Goal: Task Accomplishment & Management: Complete application form

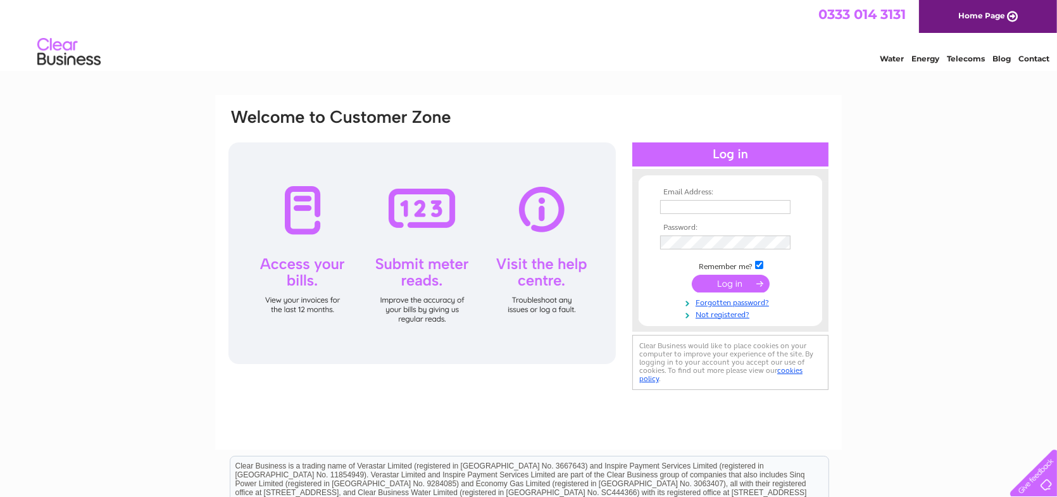
click at [728, 207] on input "text" at bounding box center [725, 207] width 130 height 14
type input "kayley.coward@sjpp.co.uk"
click at [762, 302] on link "Forgotten password?" at bounding box center [732, 302] width 144 height 12
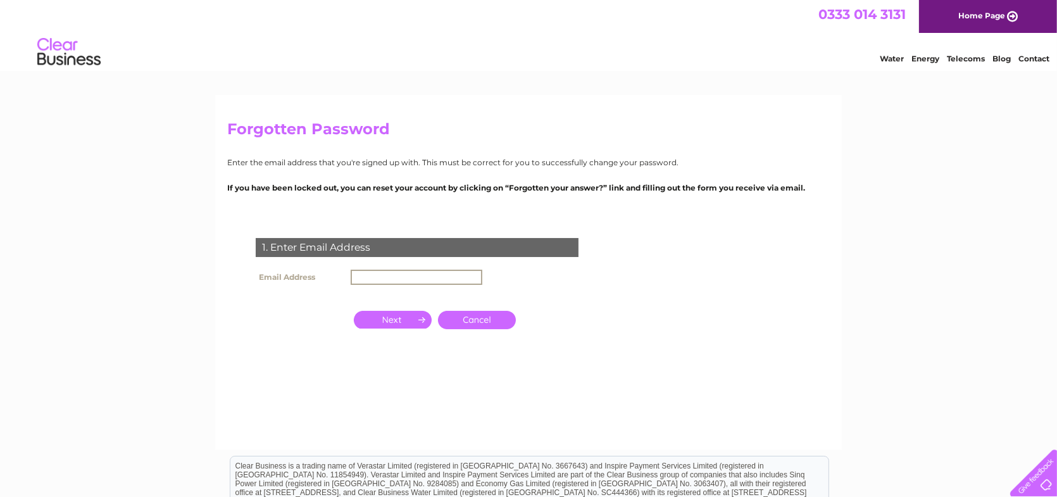
click at [378, 271] on input "text" at bounding box center [417, 277] width 132 height 15
type input "kayley.coward@sjpp.co.uk"
click at [399, 315] on input "button" at bounding box center [393, 318] width 78 height 18
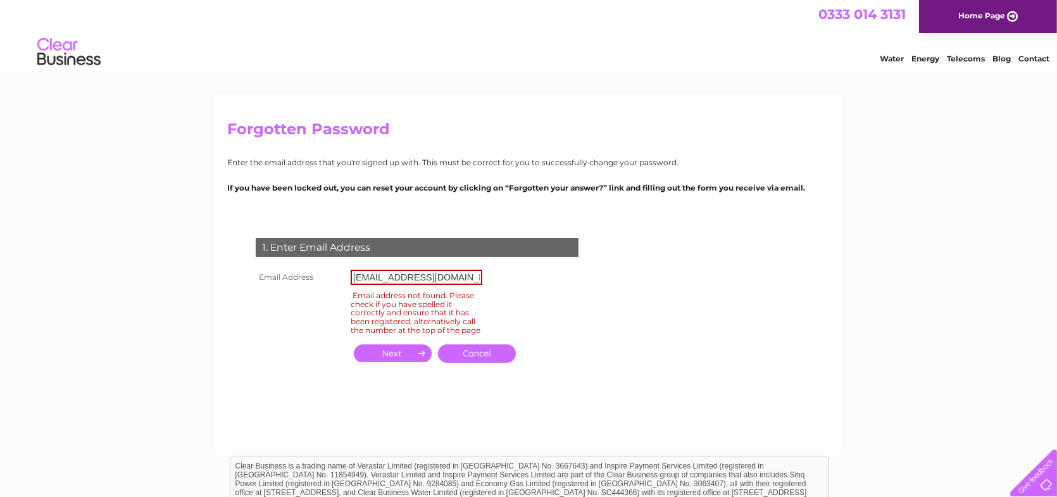
click at [492, 289] on div "1. Enter Email Address Email Address kayley.coward@sjpp.co.uk Email address not…" at bounding box center [419, 307] width 385 height 165
click at [474, 363] on link "Cancel" at bounding box center [477, 353] width 78 height 18
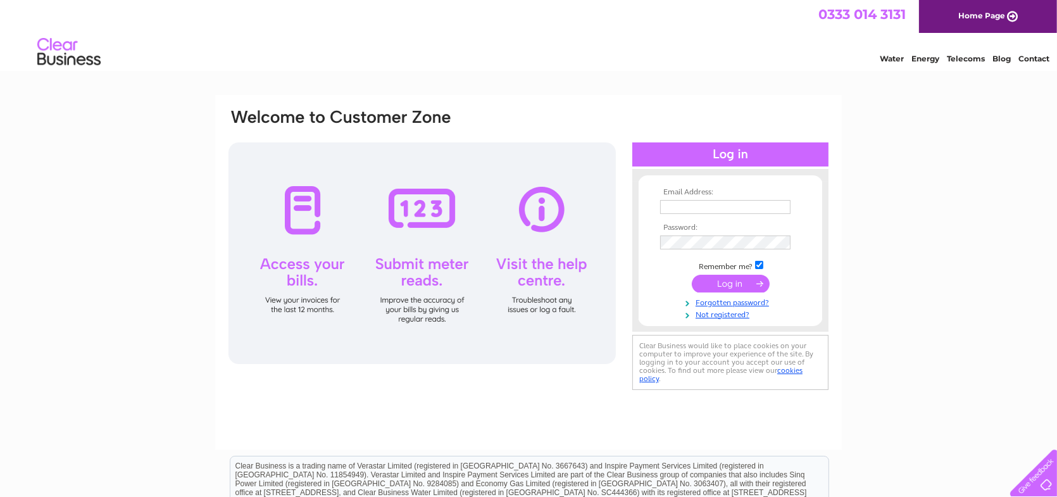
click at [683, 206] on input "text" at bounding box center [725, 207] width 130 height 14
click at [727, 317] on link "Not registered?" at bounding box center [732, 315] width 144 height 12
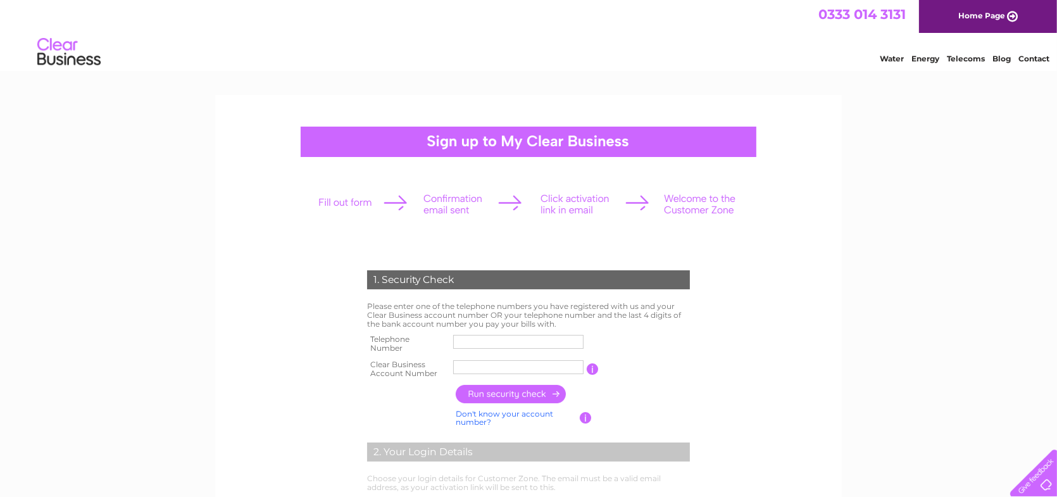
scroll to position [190, 0]
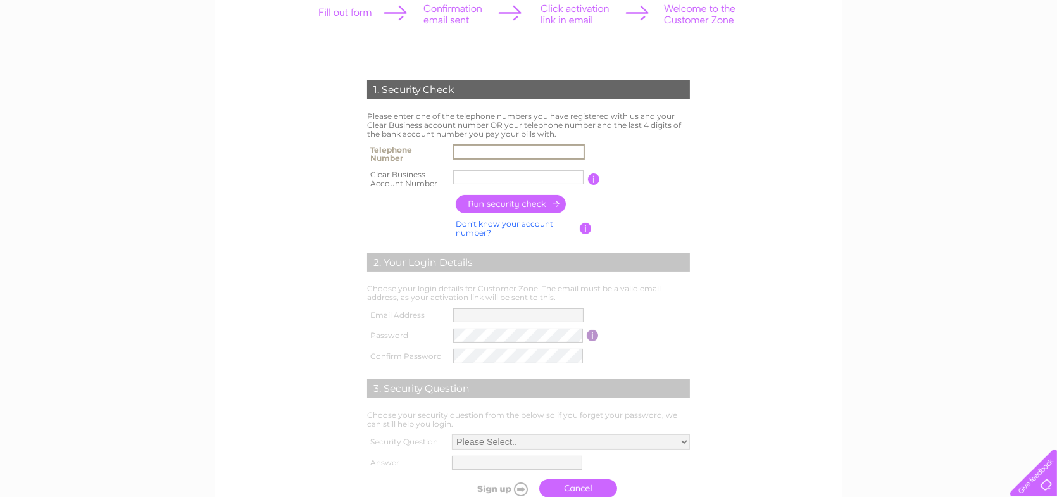
click at [501, 149] on input "text" at bounding box center [519, 151] width 132 height 15
type input "03333446266"
click at [514, 189] on td at bounding box center [518, 178] width 137 height 25
click at [517, 181] on input "text" at bounding box center [518, 177] width 130 height 14
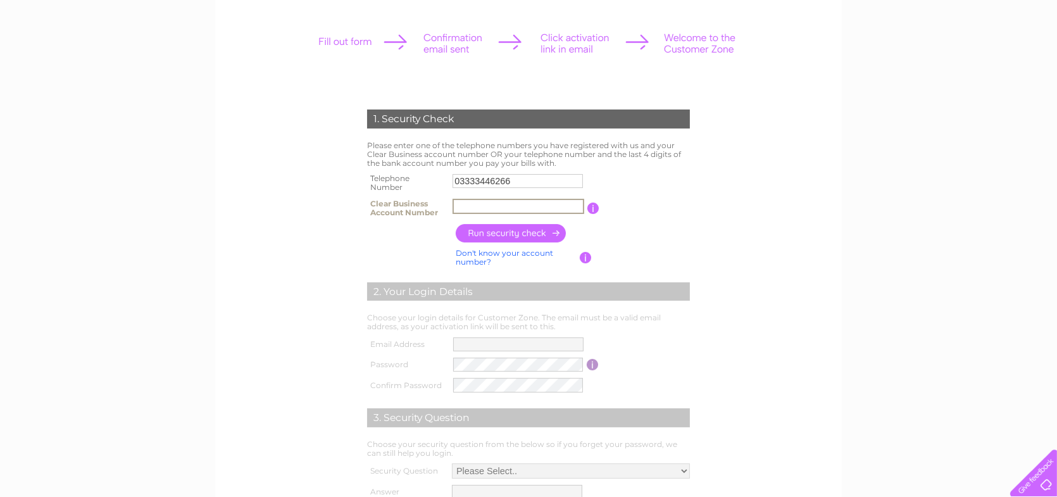
scroll to position [208, 0]
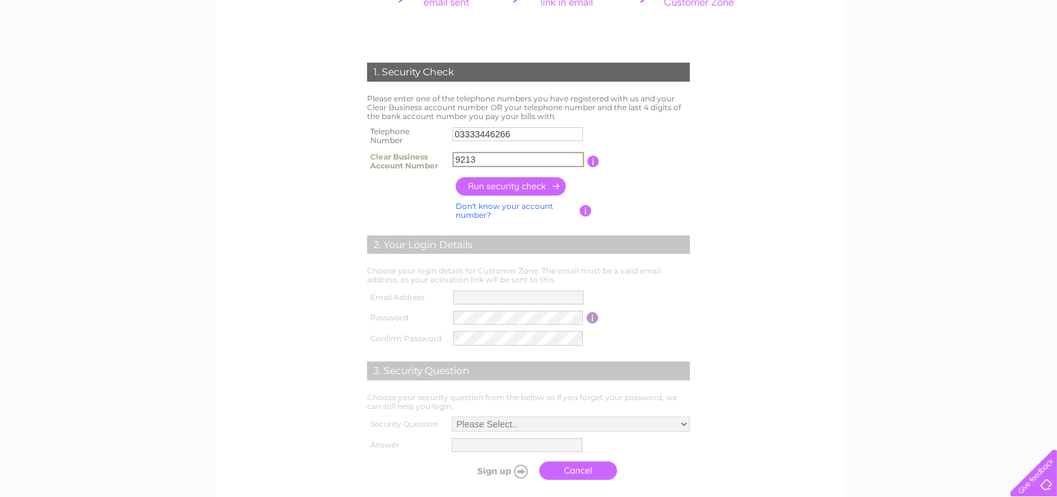
type input "9213"
click at [560, 183] on input "button" at bounding box center [511, 186] width 111 height 18
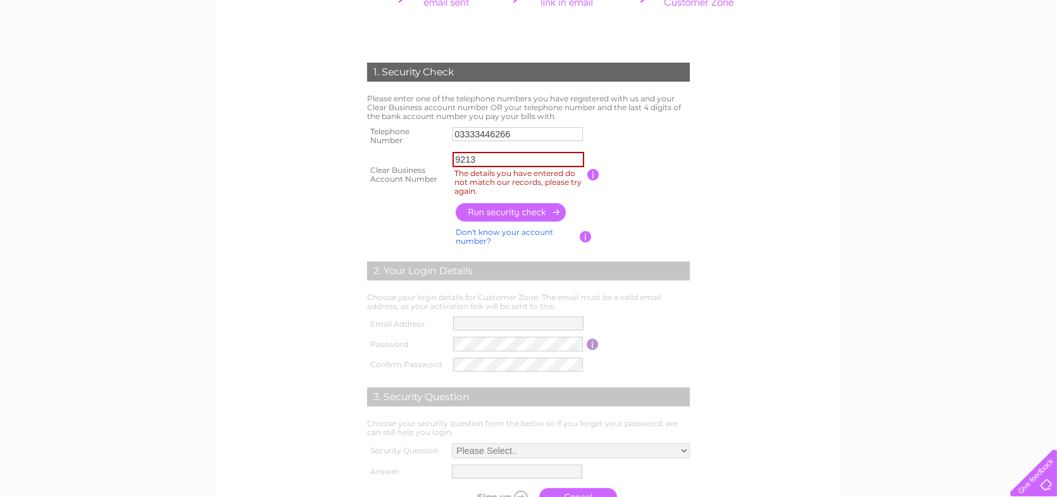
click at [767, 141] on form "1. Security Check Please enter one of the telephone numbers you have registered…" at bounding box center [528, 287] width 602 height 501
click at [482, 161] on input "9213" at bounding box center [518, 159] width 132 height 15
click at [679, 149] on td "You will find your account number on the top right corner of your bill and it w…" at bounding box center [646, 174] width 94 height 51
click at [498, 213] on input "button" at bounding box center [511, 212] width 111 height 18
click at [492, 164] on input "9213" at bounding box center [518, 159] width 132 height 15
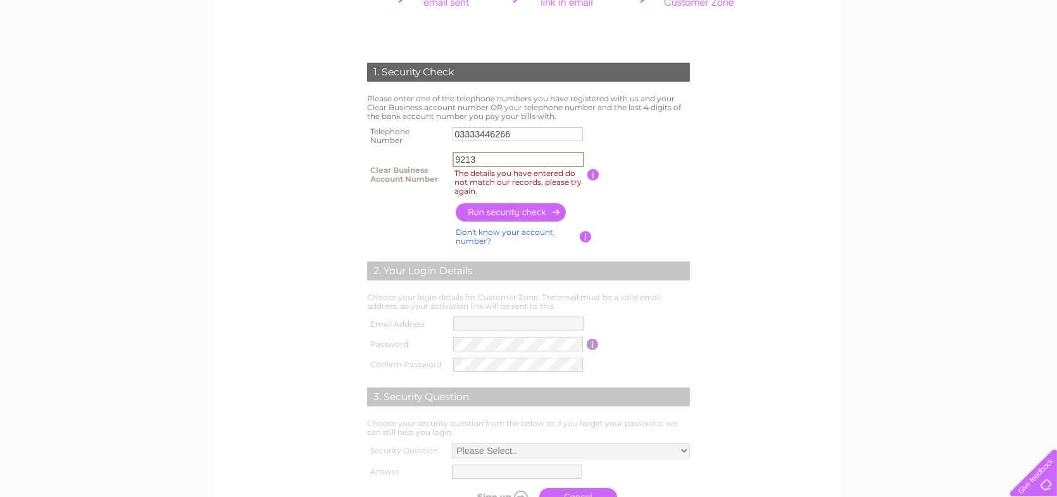
drag, startPoint x: 491, startPoint y: 163, endPoint x: 397, endPoint y: 165, distance: 93.7
click at [397, 165] on tr "Clear Business Account Number 9213 The details you have entered do not match ou…" at bounding box center [528, 174] width 329 height 51
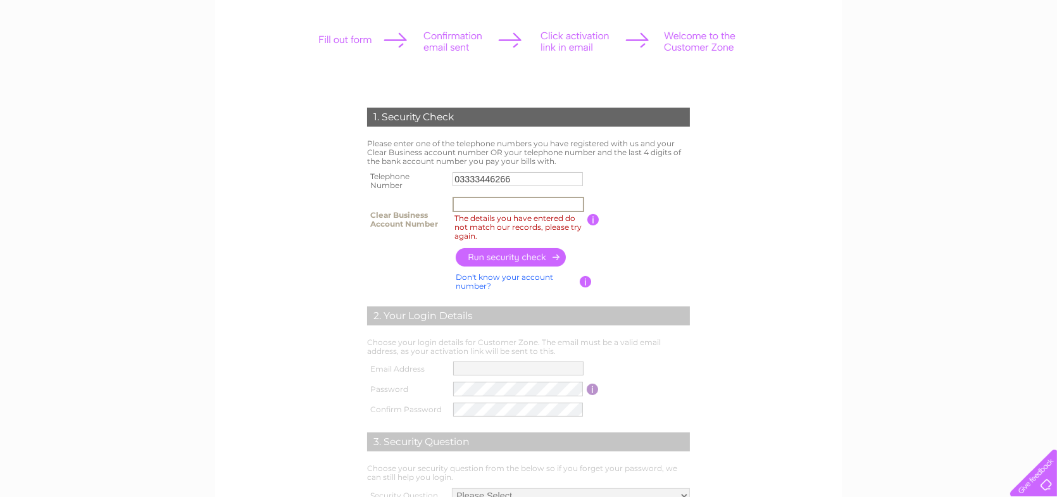
scroll to position [190, 0]
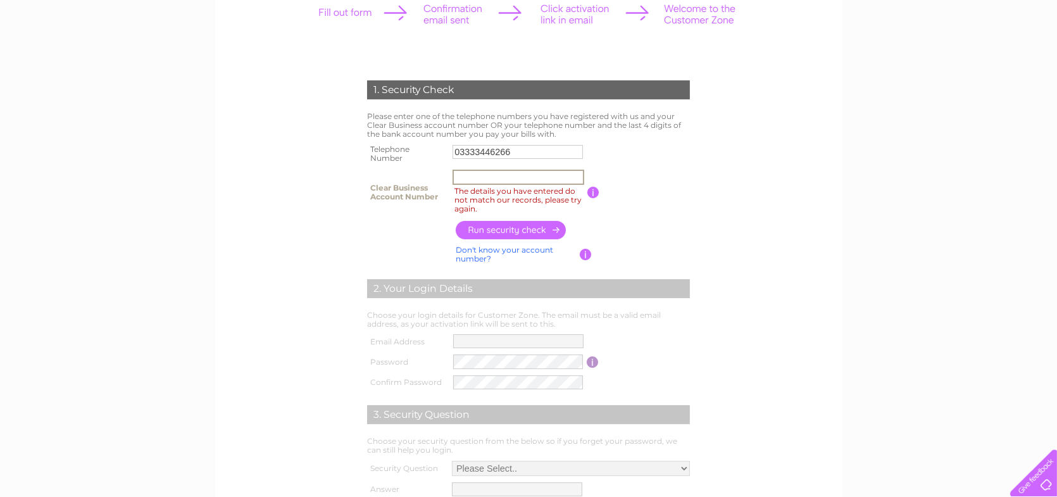
click at [557, 171] on input "The details you have entered do not match our records, please try again." at bounding box center [518, 177] width 132 height 15
type input "CB990974"
click at [544, 232] on input "button" at bounding box center [511, 230] width 111 height 18
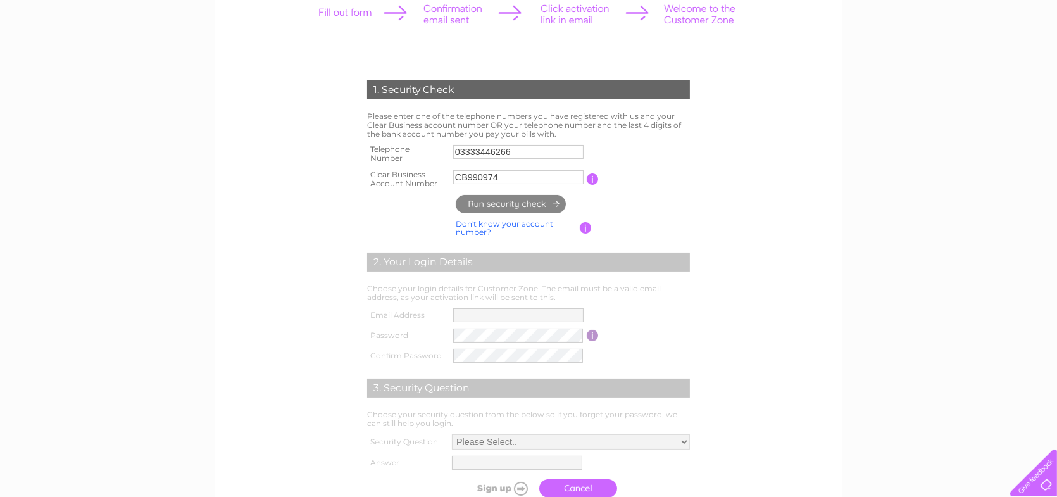
type input "**********"
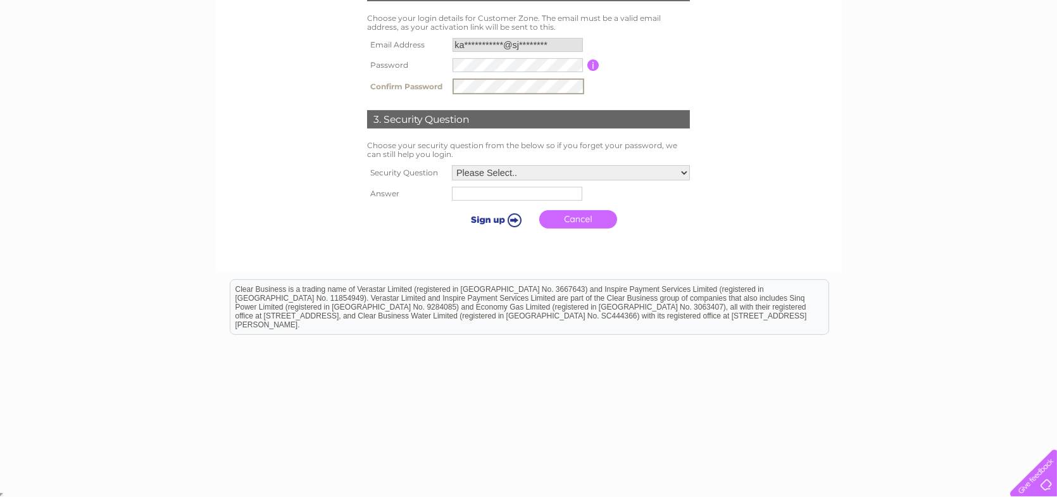
scroll to position [413, 0]
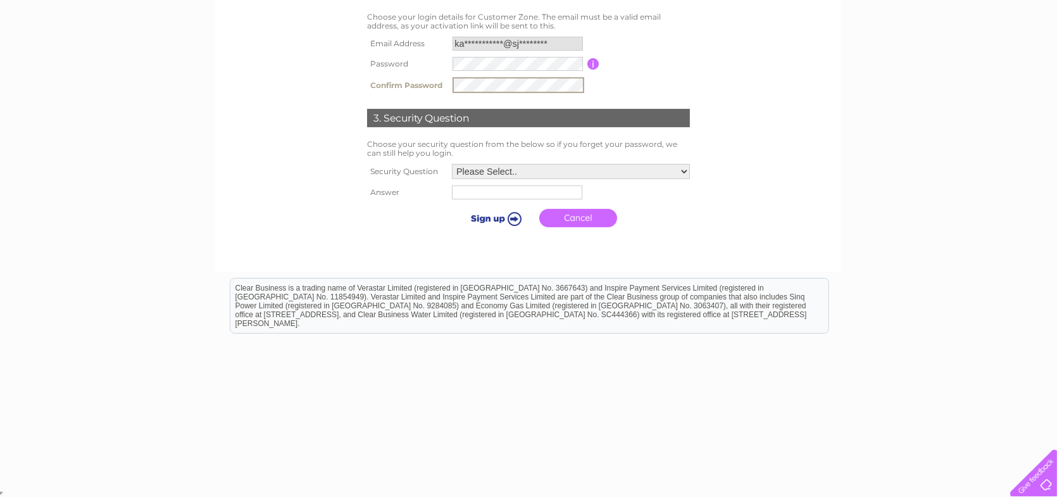
click at [475, 165] on select "Please Select.. In what town or city was your first job? In what town or city d…" at bounding box center [571, 171] width 238 height 15
select select "1"
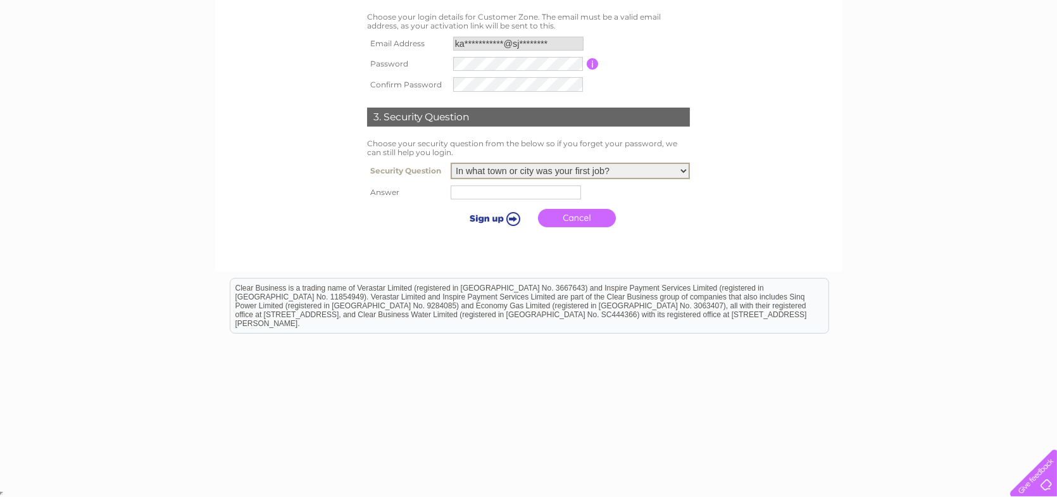
click at [451, 163] on select "Please Select.. In what town or city was your first job? In what town or city d…" at bounding box center [570, 171] width 239 height 16
click at [466, 190] on input "text" at bounding box center [518, 191] width 132 height 15
type input "Bawtry"
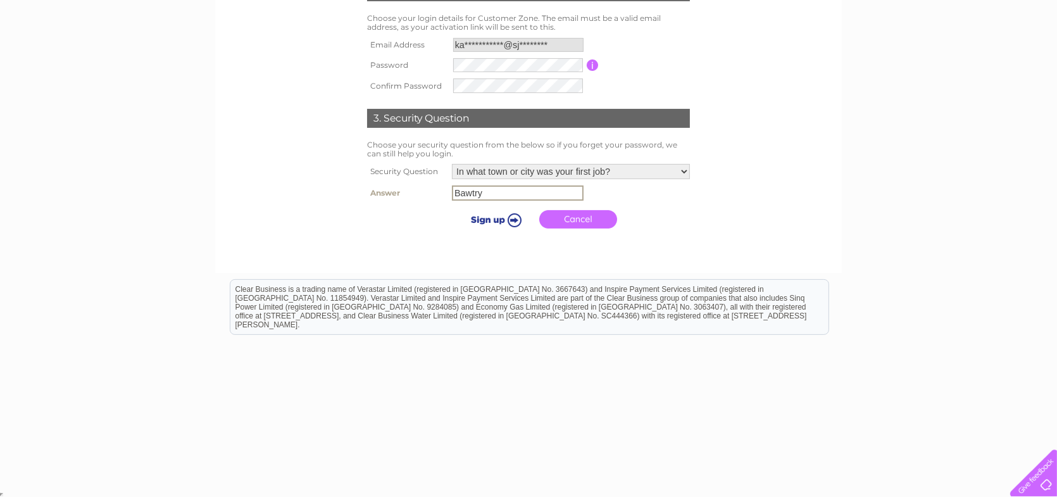
click at [502, 218] on input "submit" at bounding box center [494, 220] width 78 height 18
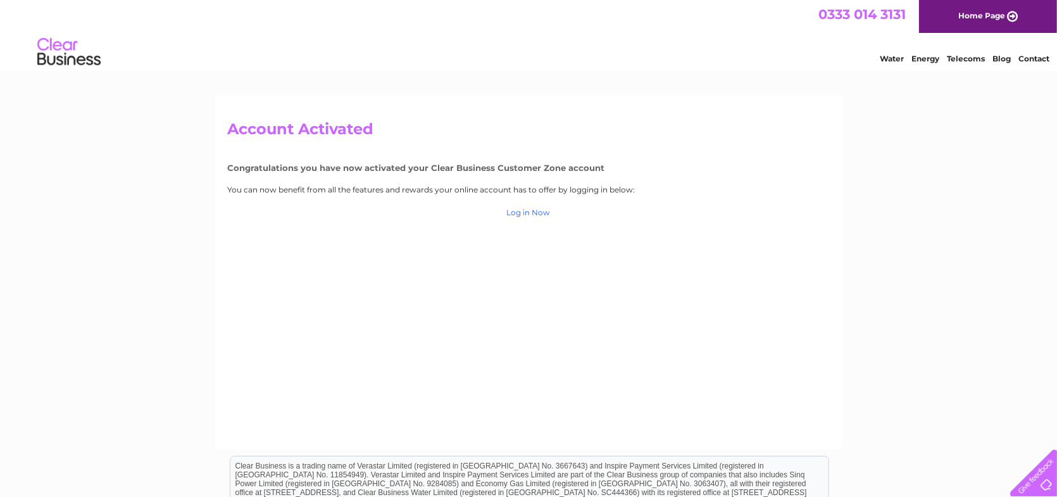
click at [535, 213] on link "Log in Now" at bounding box center [529, 212] width 44 height 9
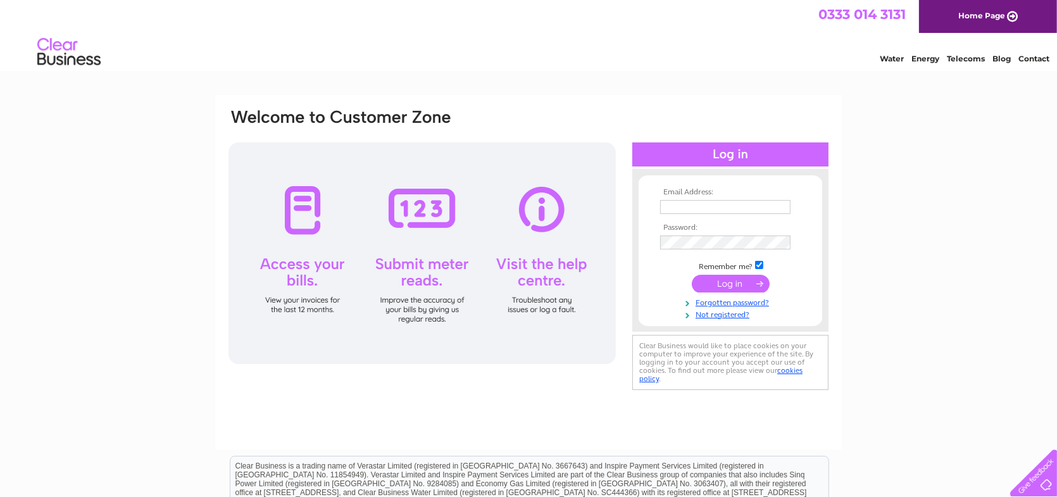
click at [685, 208] on input "text" at bounding box center [725, 207] width 130 height 14
type input "kayley.coward@sjpp.co.uk"
click at [707, 236] on td at bounding box center [730, 244] width 147 height 20
click at [728, 288] on input "submit" at bounding box center [731, 284] width 78 height 18
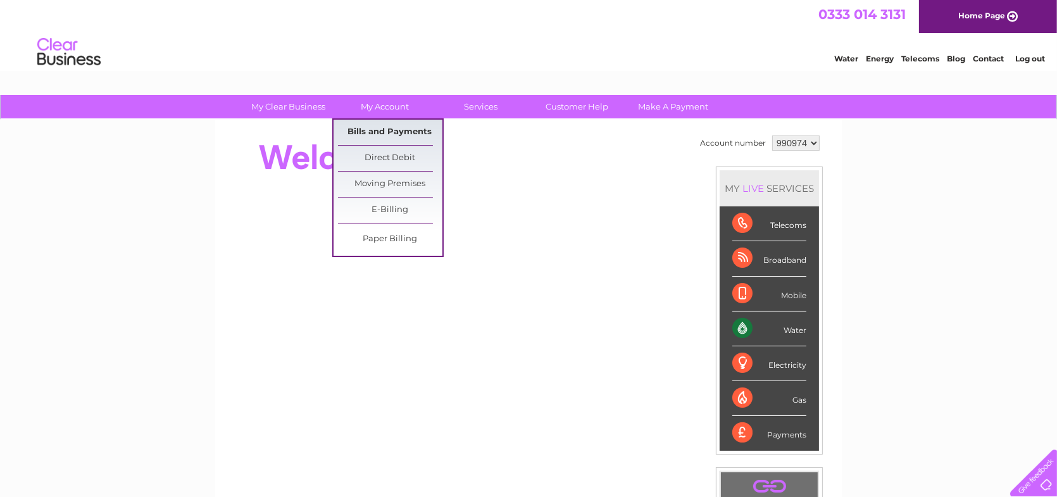
click at [378, 128] on link "Bills and Payments" at bounding box center [390, 132] width 104 height 25
